Goal: Check status: Check status

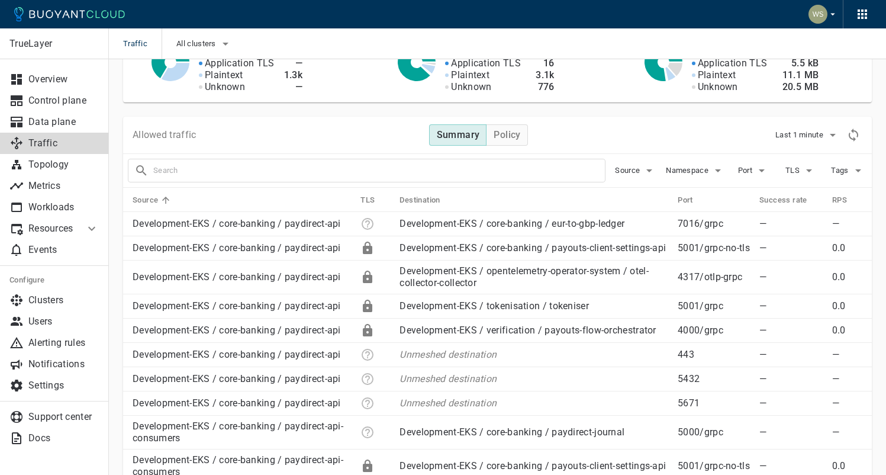
click at [279, 164] on input "text" at bounding box center [379, 170] width 452 height 17
type input "paydirect-api"
click at [815, 133] on span "Last 1 minute" at bounding box center [801, 134] width 50 height 9
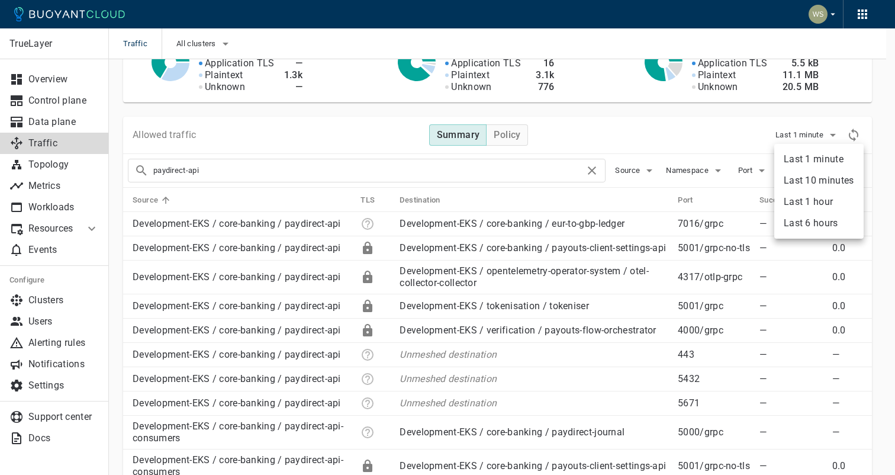
click at [815, 218] on li "Last 6 hours" at bounding box center [818, 223] width 89 height 21
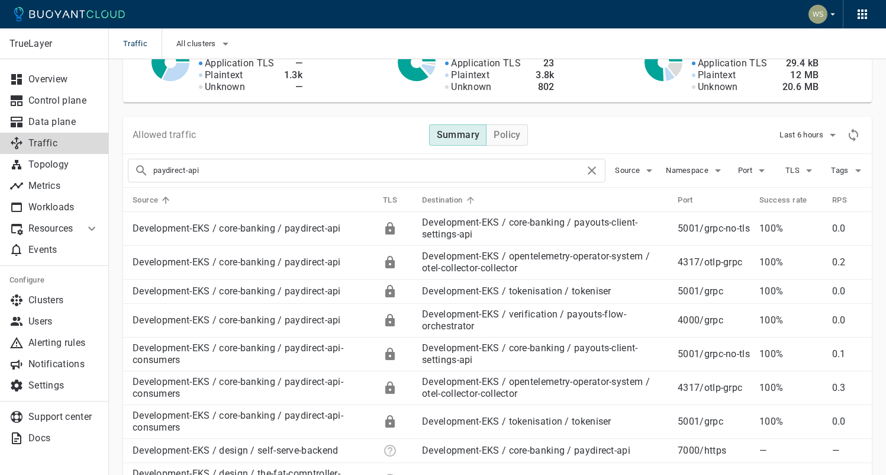
click at [456, 199] on h5 "Destination" at bounding box center [442, 199] width 40 height 9
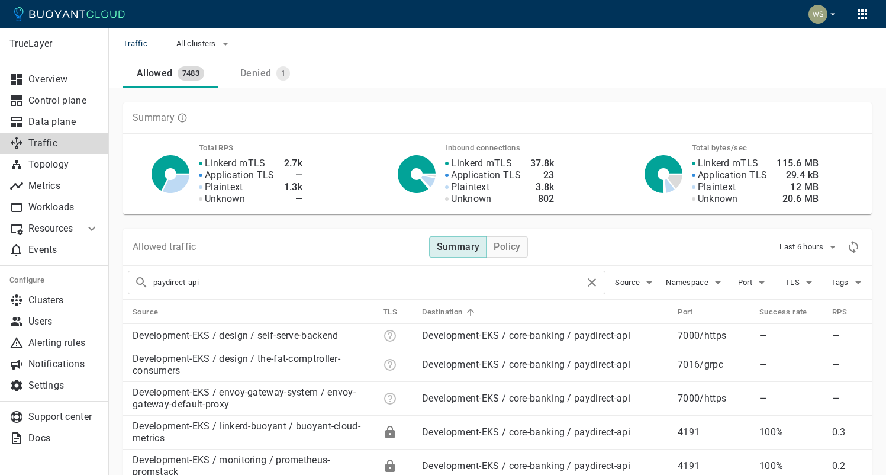
drag, startPoint x: 670, startPoint y: 239, endPoint x: 704, endPoint y: 243, distance: 35.1
click at [670, 239] on div "Allowed traffic Summary Policy Last 6 hours" at bounding box center [497, 247] width 749 height 37
click at [795, 247] on span "Last 6 hours" at bounding box center [803, 246] width 46 height 9
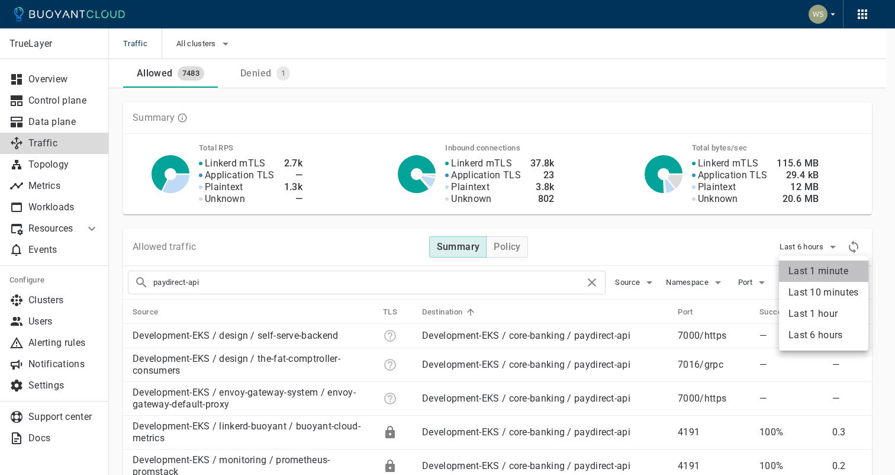
click at [819, 270] on li "Last 1 minute" at bounding box center [823, 270] width 89 height 21
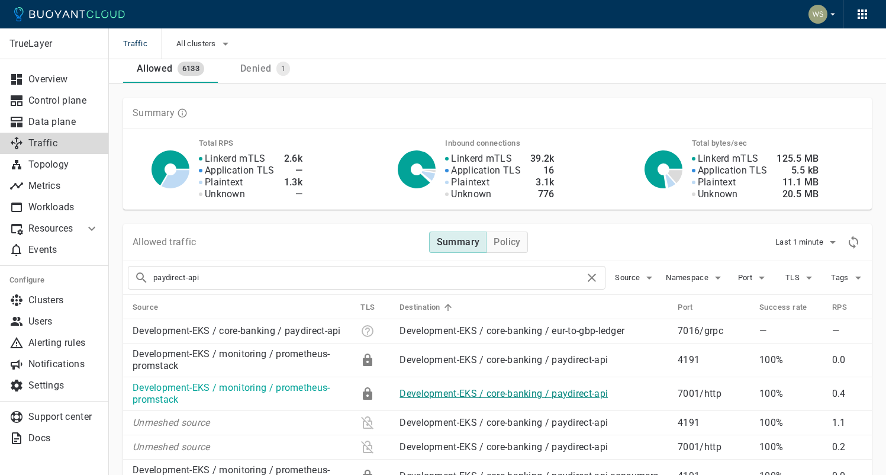
scroll to position [8, 0]
